Goal: Find specific page/section: Find specific page/section

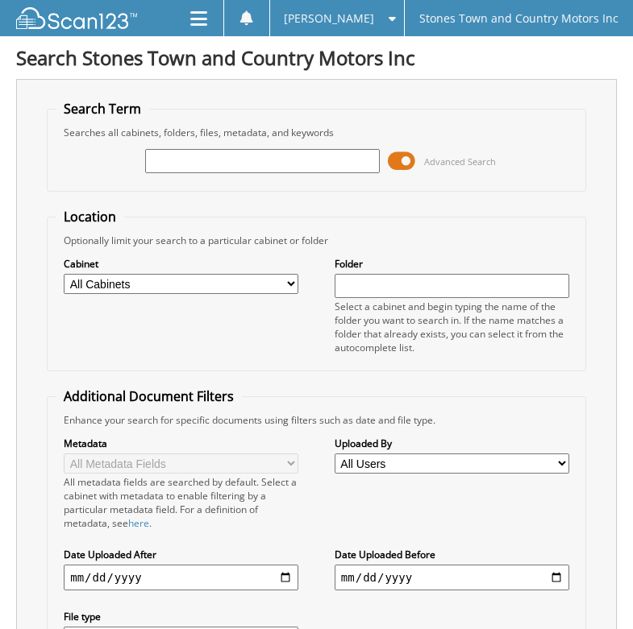
click at [339, 164] on input "text" at bounding box center [262, 161] width 235 height 24
type input "[US_VEHICLE_IDENTIFICATION_NUMBER]"
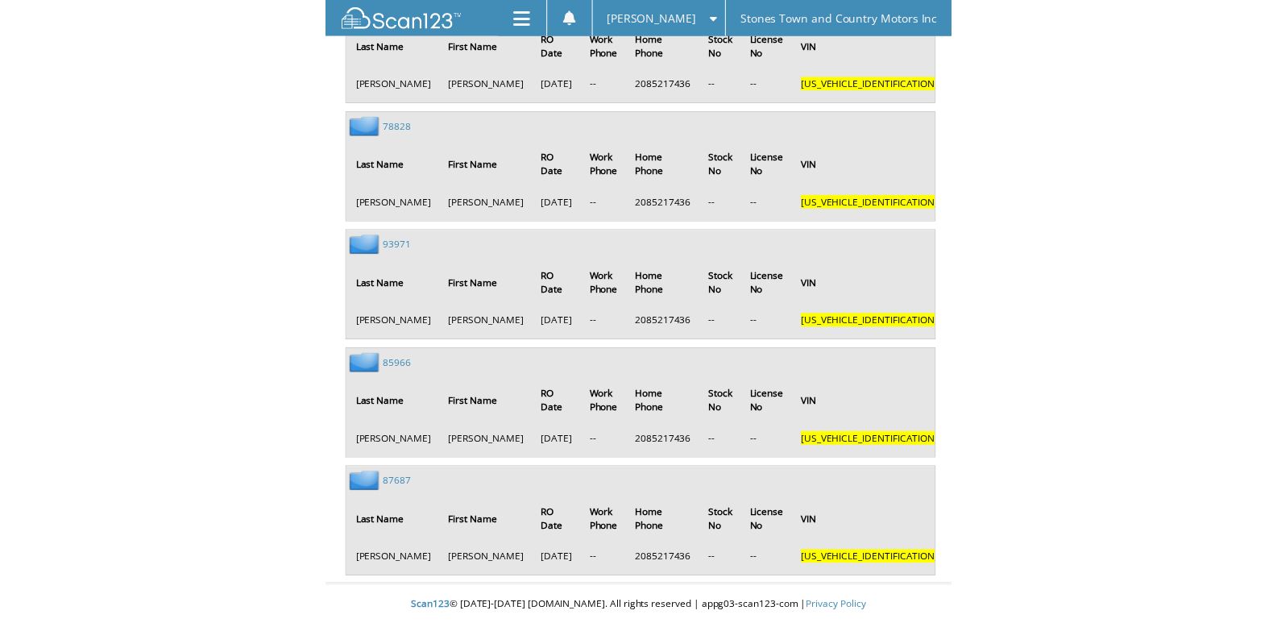
scroll to position [3075, 0]
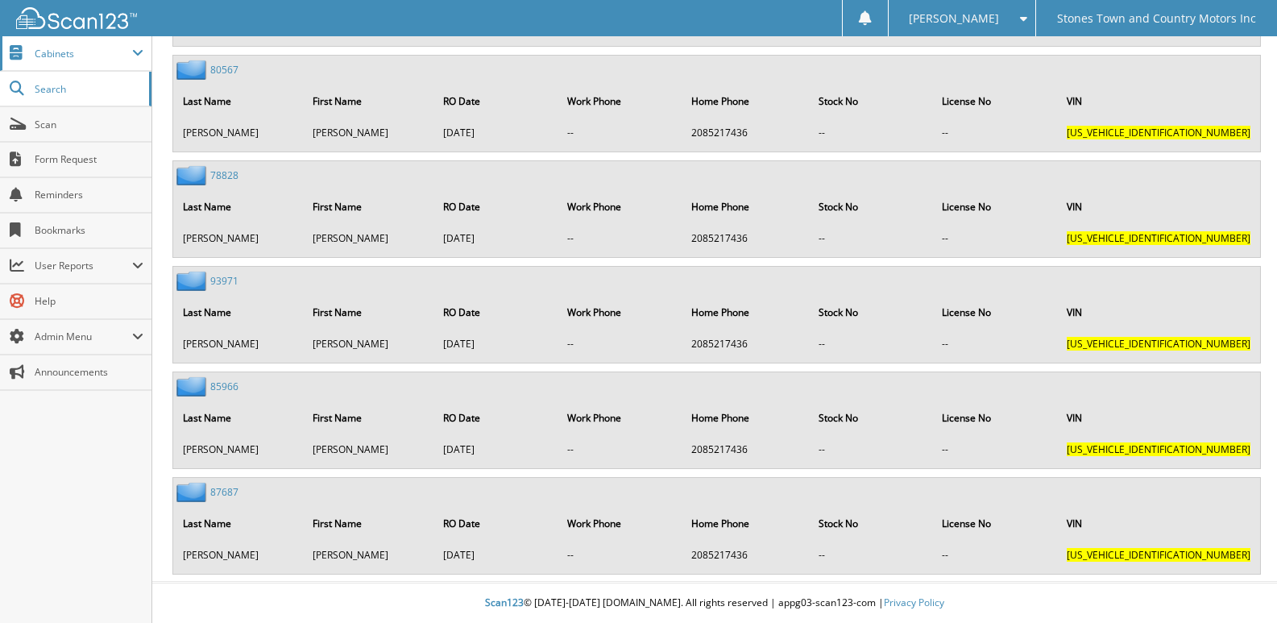
click at [67, 59] on span "Cabinets" at bounding box center [84, 54] width 98 height 14
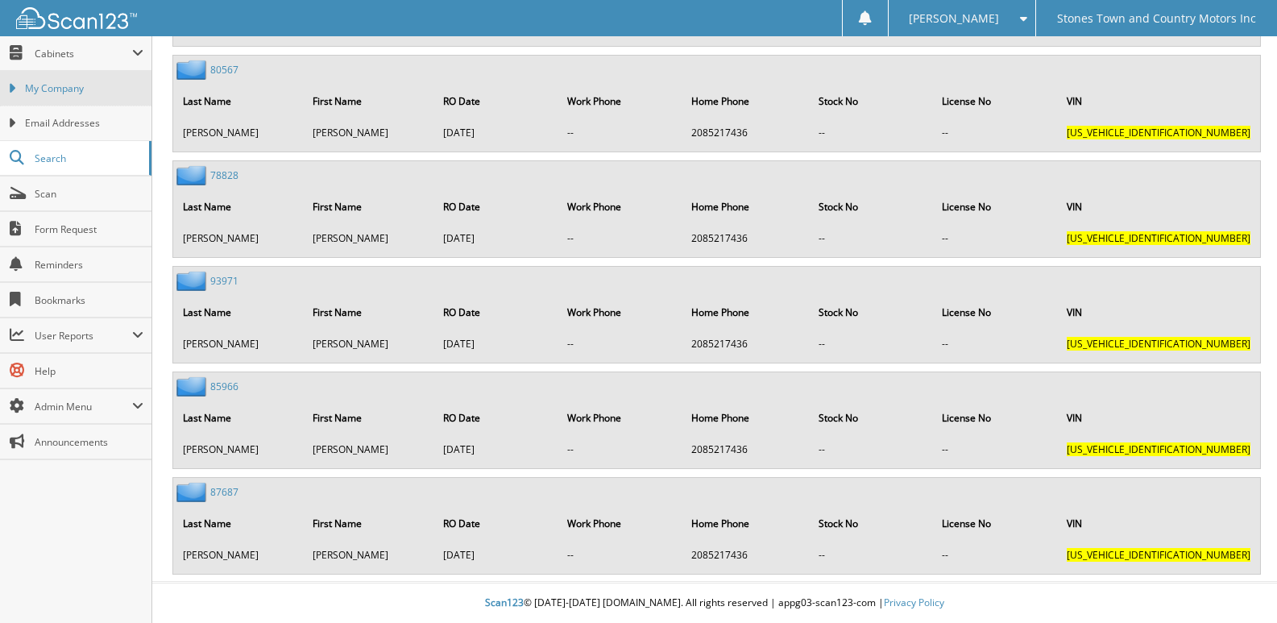
click at [77, 85] on span "My Company" at bounding box center [84, 88] width 118 height 15
